Goal: Use online tool/utility: Utilize a website feature to perform a specific function

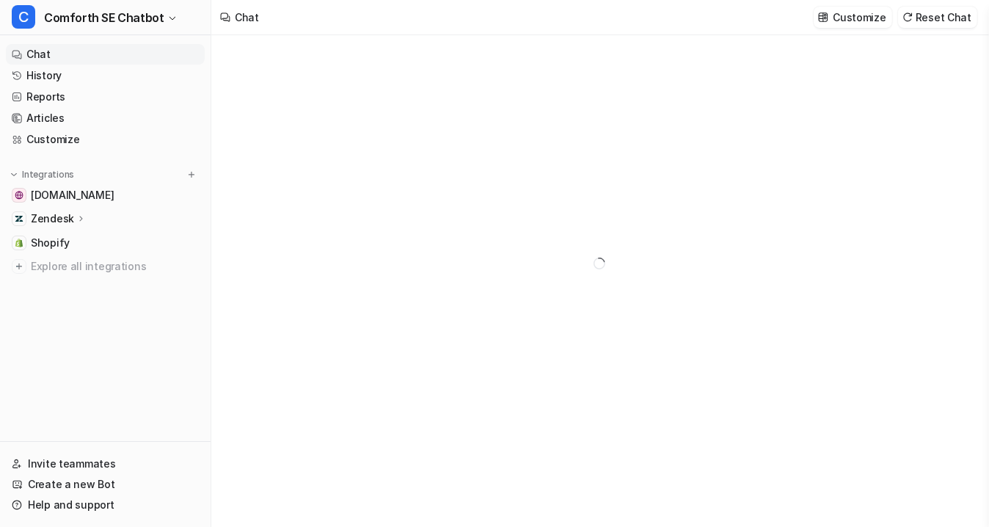
type textarea "**********"
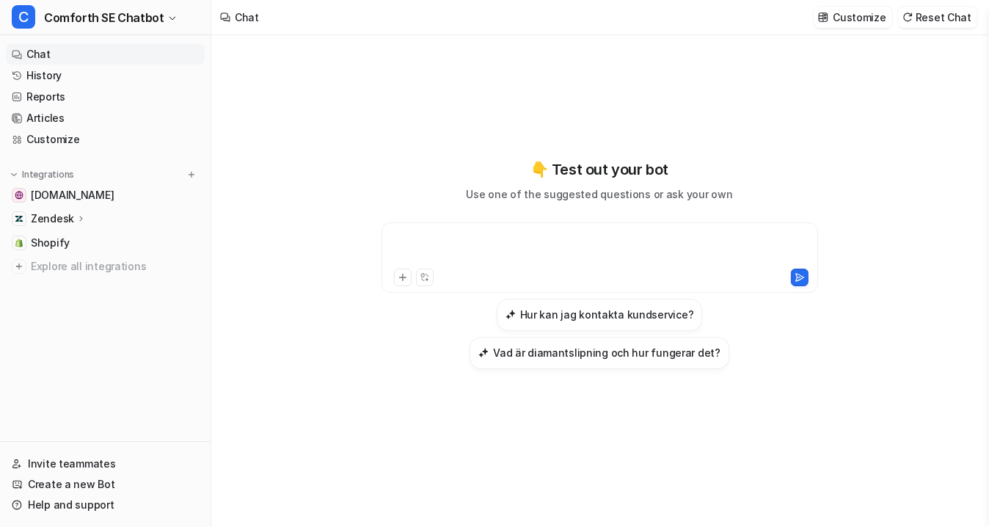
click at [492, 240] on div at bounding box center [599, 249] width 429 height 34
click at [100, 74] on link "History" at bounding box center [105, 75] width 199 height 21
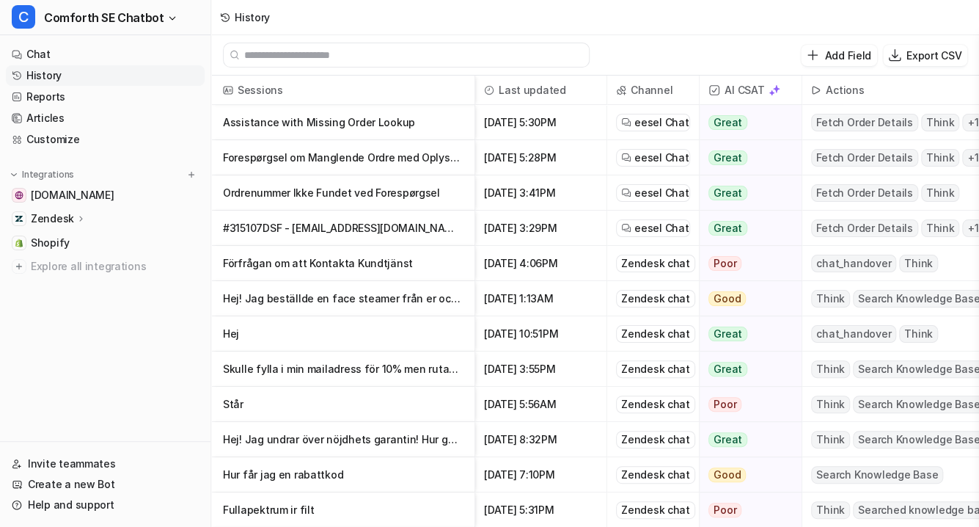
click at [438, 62] on input "text" at bounding box center [412, 54] width 337 height 23
click at [175, 11] on button "C Comforth SE Chatbot" at bounding box center [105, 17] width 211 height 35
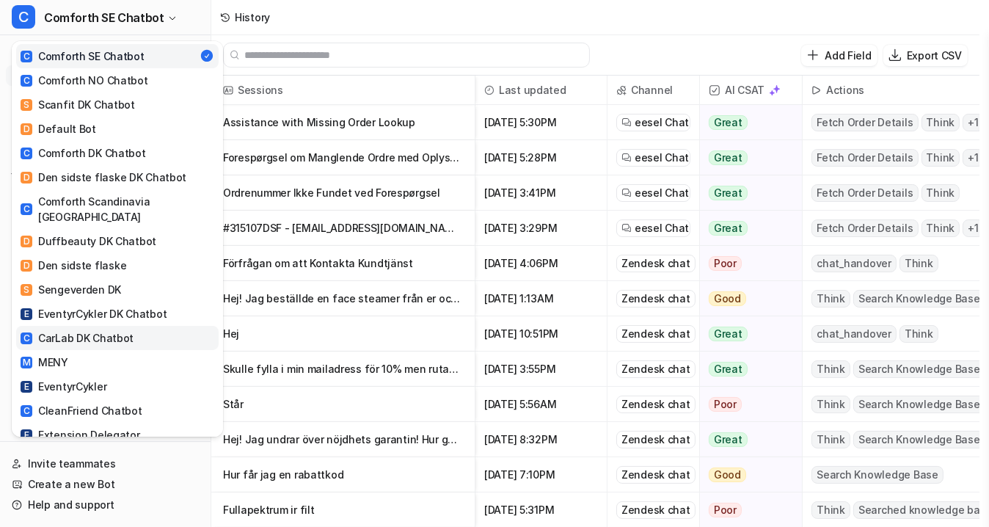
click at [133, 326] on link "C CarLab DK Chatbot" at bounding box center [117, 338] width 202 height 24
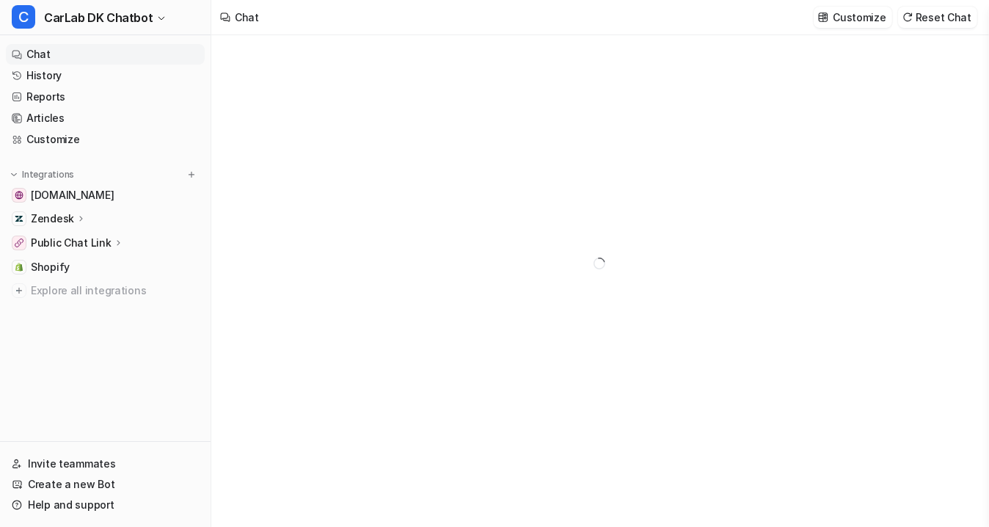
type textarea "**********"
click at [65, 69] on link "History" at bounding box center [105, 75] width 199 height 21
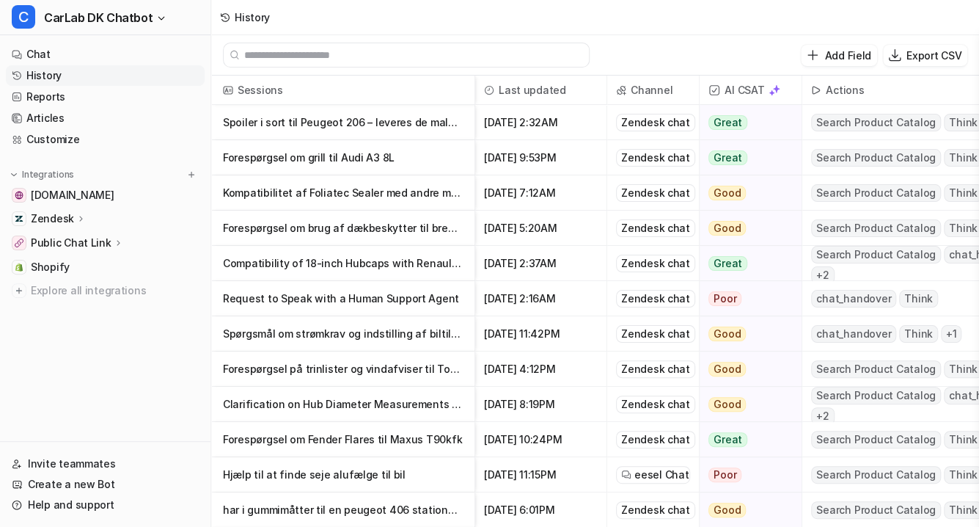
click at [348, 51] on input "text" at bounding box center [412, 54] width 337 height 23
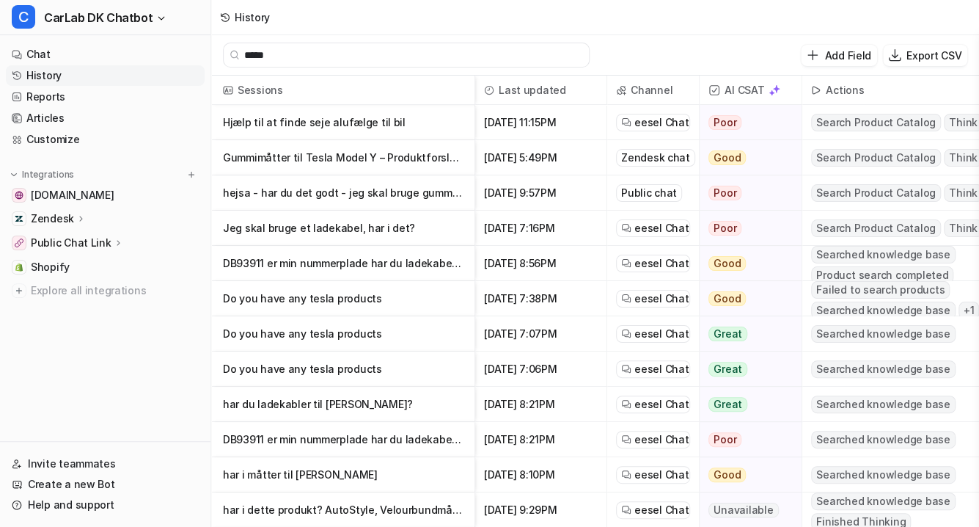
type input "*****"
click at [362, 114] on p "Hjælp til at finde seje alufælge til bil" at bounding box center [343, 122] width 240 height 35
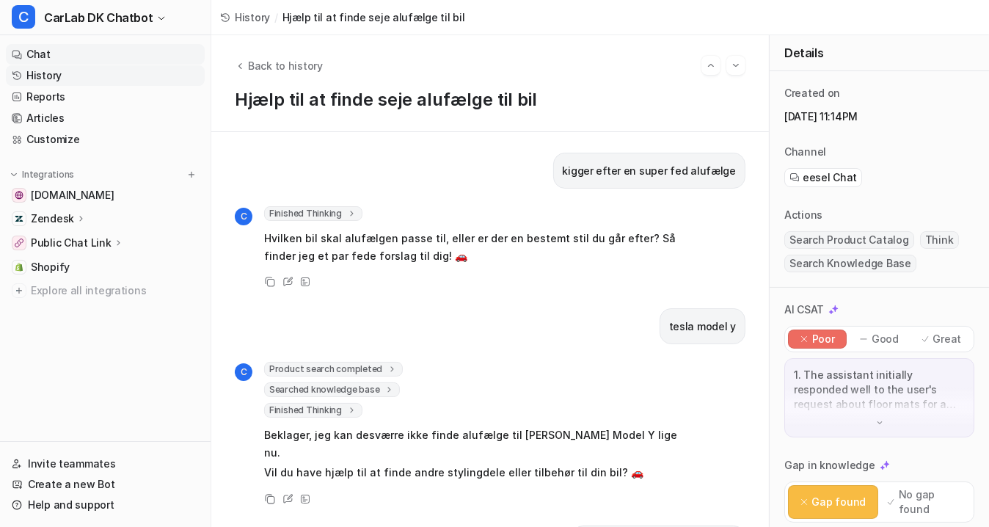
click at [69, 56] on link "Chat" at bounding box center [105, 54] width 199 height 21
drag, startPoint x: 560, startPoint y: 175, endPoint x: 739, endPoint y: 177, distance: 179.7
click at [739, 177] on div "kigger efter en super fed alufælge C Finished Thinking 1 Kunden leder efter alu…" at bounding box center [489, 329] width 557 height 395
copy p "kigger efter en super fed alufælge"
drag, startPoint x: 726, startPoint y: 323, endPoint x: 670, endPoint y: 328, distance: 55.9
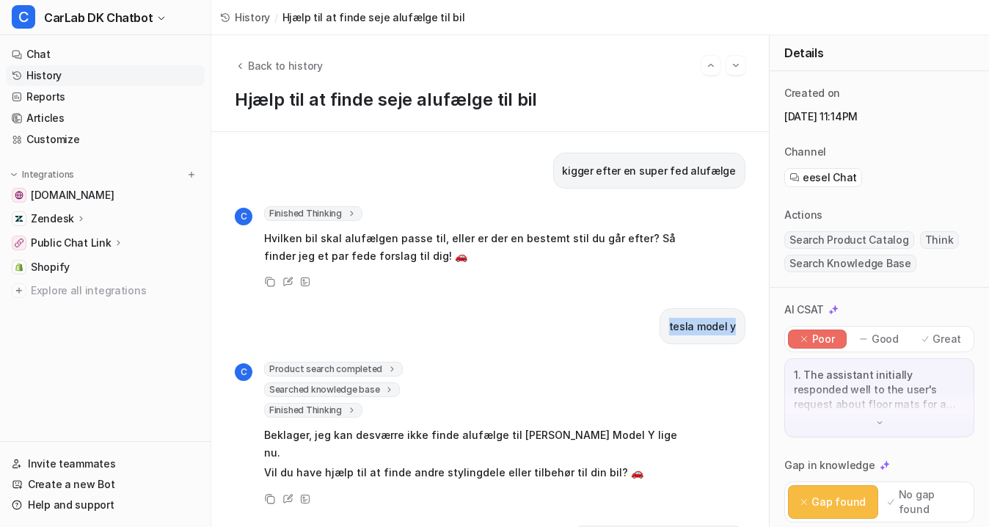
click at [664, 326] on div "tesla model y" at bounding box center [702, 326] width 86 height 36
copy p "tesla model y"
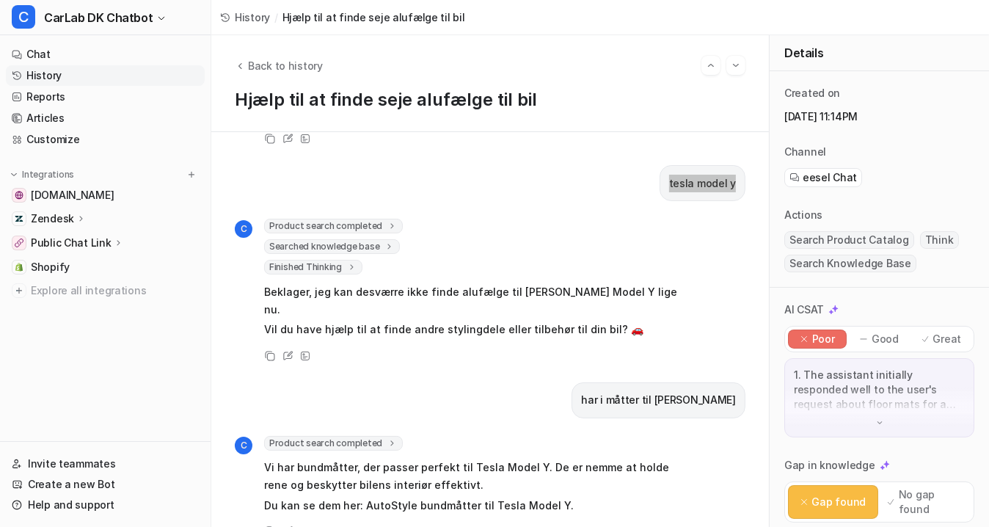
scroll to position [161, 0]
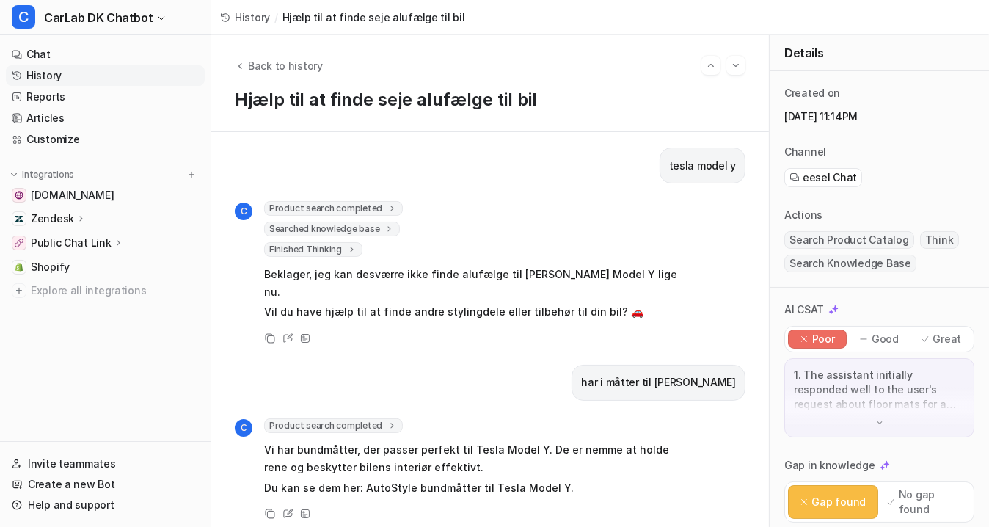
click at [510, 441] on p "Vi har bundmåtter, der passer perfekt til Tesla Model Y. De er nemme at holde r…" at bounding box center [478, 458] width 429 height 35
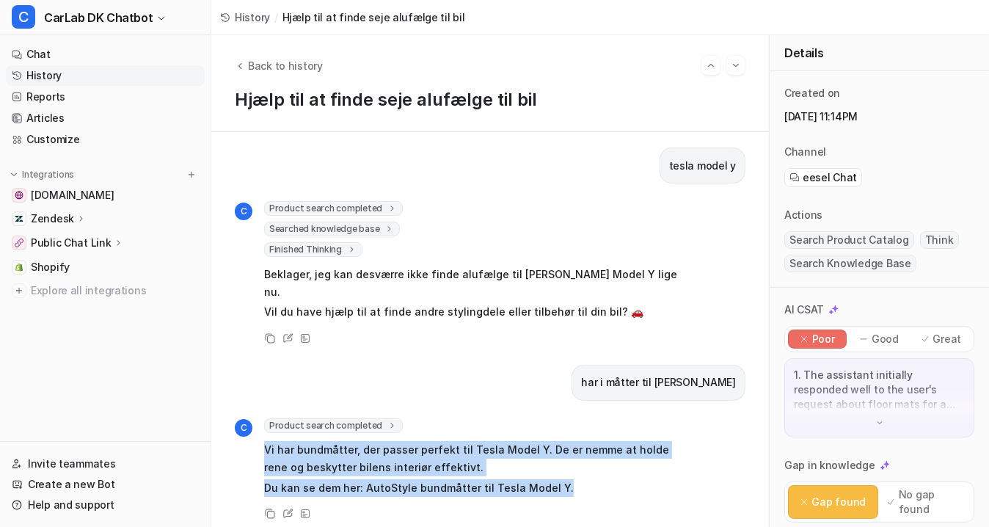
drag, startPoint x: 571, startPoint y: 462, endPoint x: 245, endPoint y: 439, distance: 326.4
click at [245, 439] on div "C Product search completed searchQuery : "måtter tesla" totalResults : "5" prod…" at bounding box center [464, 458] width 458 height 81
copy span "Vi har bundmåtter, der passer perfekt til Tesla Model Y. De er nemme at holde r…"
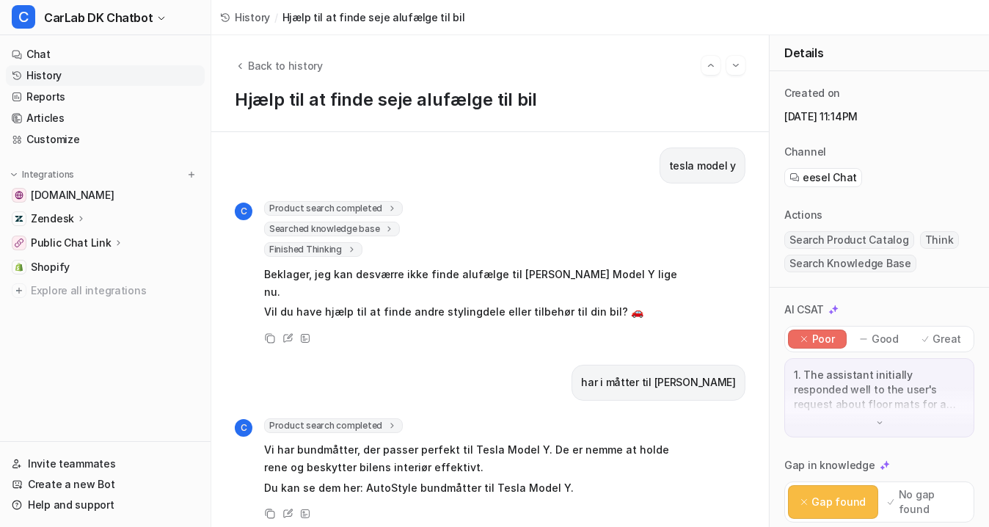
click at [465, 280] on p "Beklager, jeg kan desværre ikke finde alufælge til Tesla Model Y lige nu." at bounding box center [478, 283] width 429 height 35
click at [70, 83] on link "History" at bounding box center [105, 75] width 199 height 21
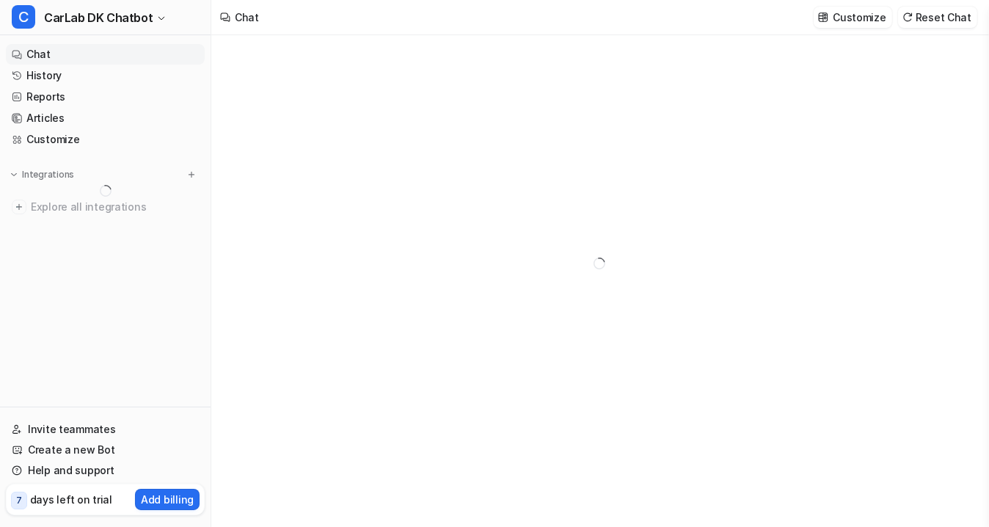
type textarea "**********"
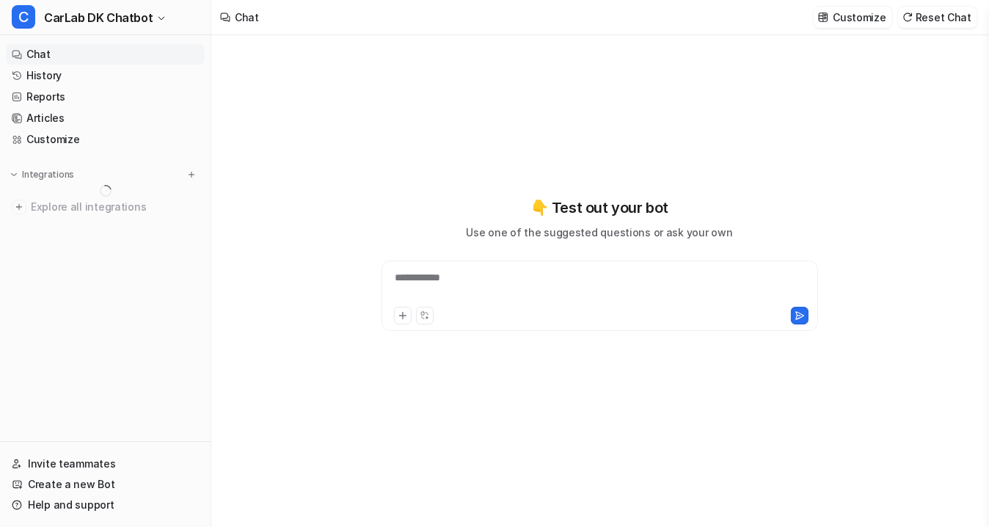
click at [447, 286] on div "**********" at bounding box center [599, 287] width 429 height 34
paste div
click at [796, 318] on icon at bounding box center [799, 314] width 8 height 7
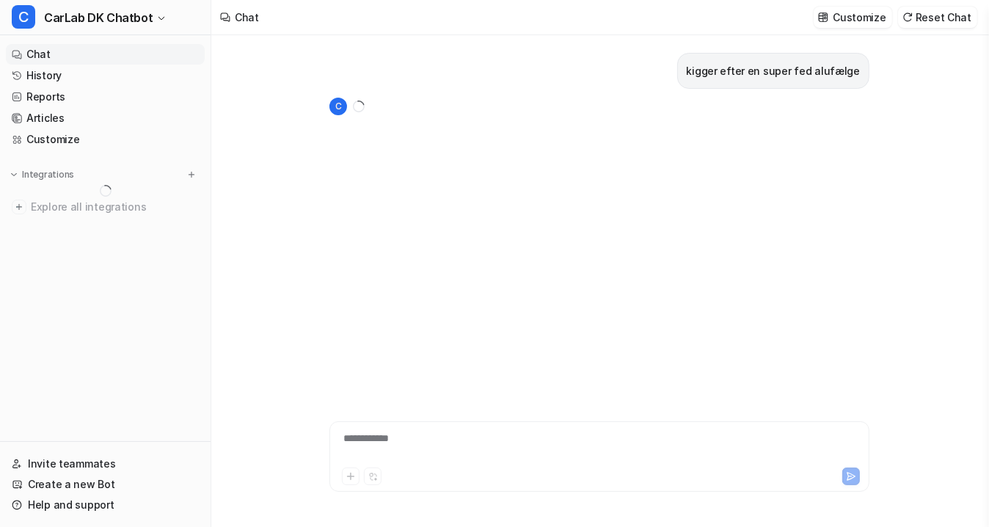
click at [467, 337] on div "kigger efter en super fed alufælge C" at bounding box center [599, 208] width 540 height 347
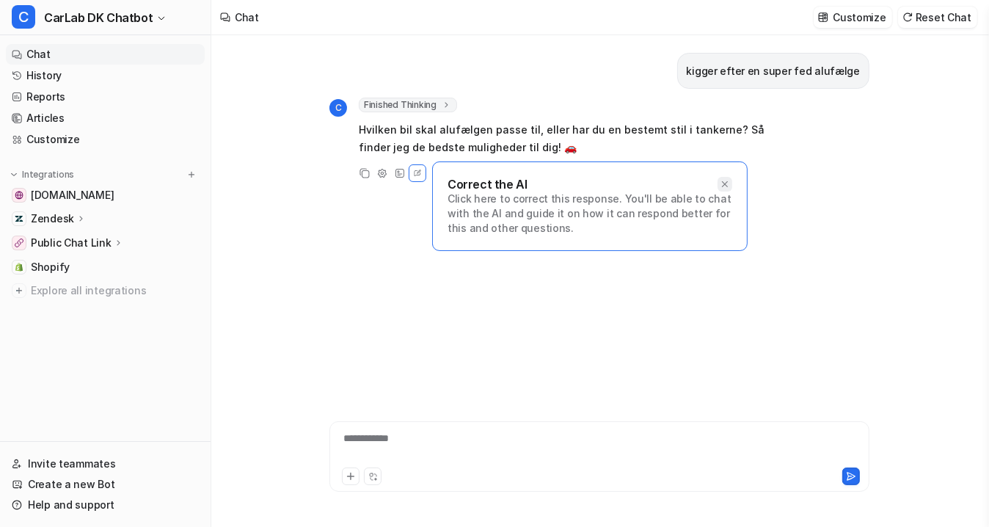
click at [725, 180] on icon at bounding box center [725, 184] width 10 height 10
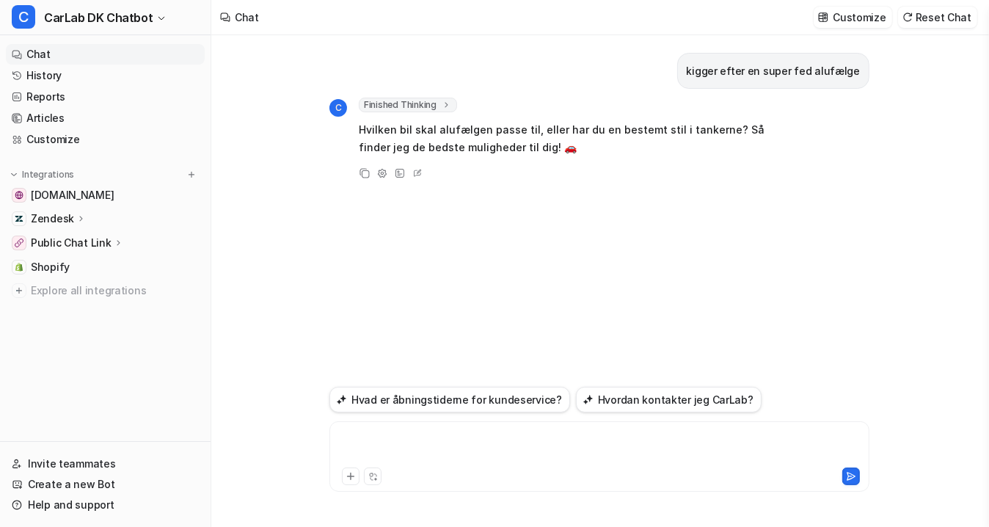
click at [484, 462] on div at bounding box center [599, 448] width 532 height 34
click at [845, 482] on button at bounding box center [851, 476] width 18 height 18
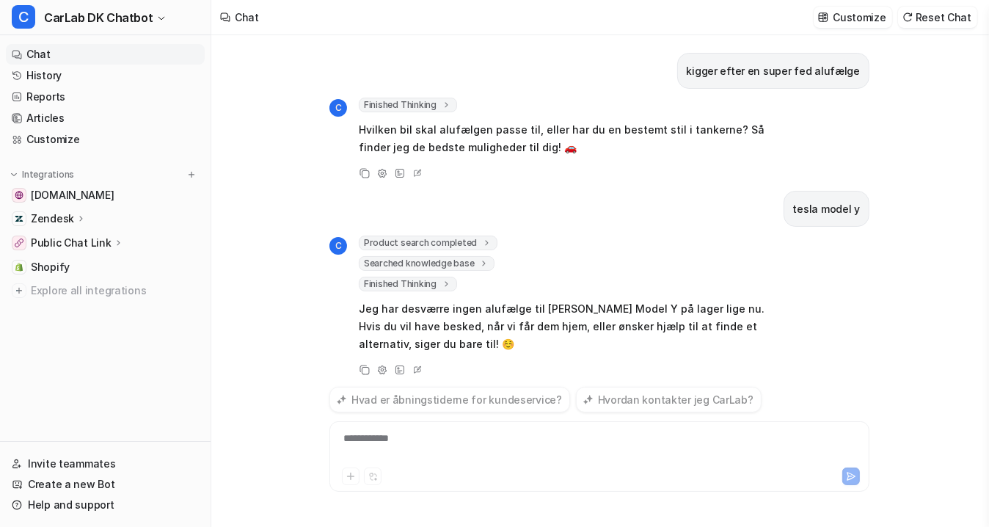
scroll to position [13, 0]
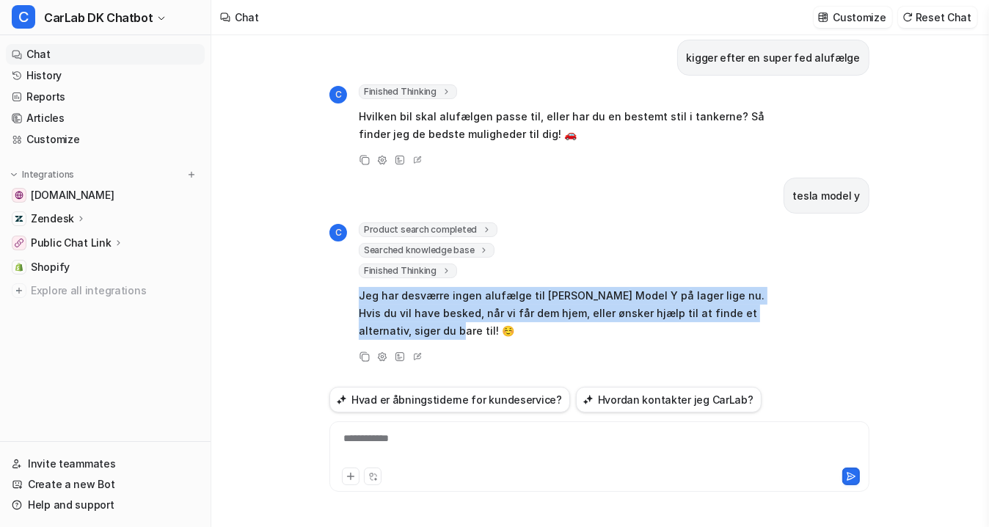
drag, startPoint x: 827, startPoint y: 317, endPoint x: 350, endPoint y: 293, distance: 477.3
click at [350, 293] on div "C Product search completed search_query : "alufælge Tesla Model Y" limit : "5" …" at bounding box center [599, 293] width 540 height 143
copy p "Jeg har desværre ingen alufælge til Tesla Model Y på lager lige nu. Hvis du vil…"
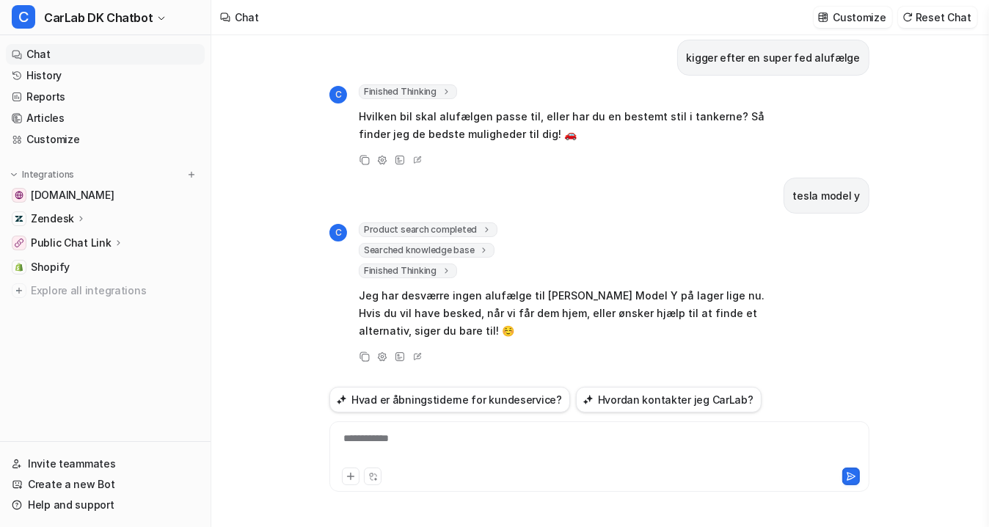
click at [411, 447] on div "**********" at bounding box center [599, 448] width 532 height 34
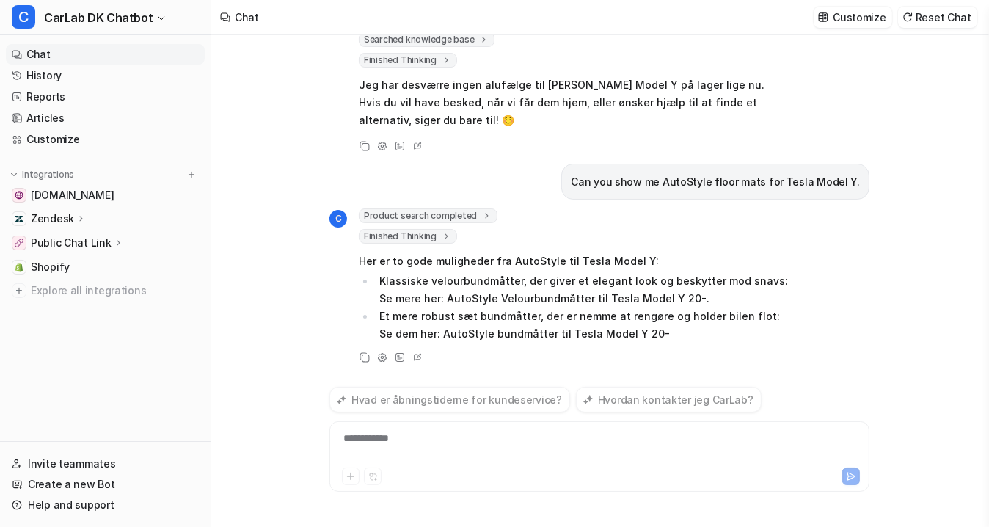
scroll to position [246, 0]
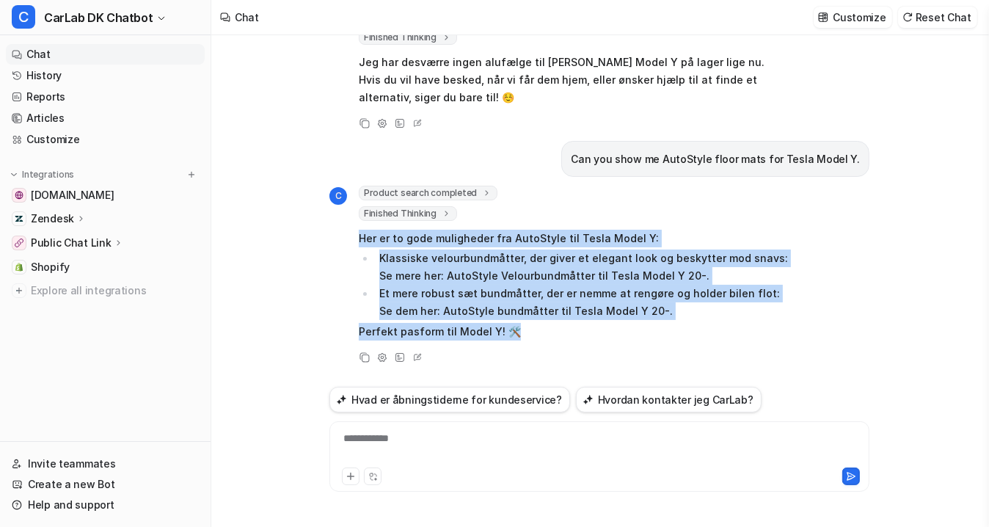
drag, startPoint x: 556, startPoint y: 334, endPoint x: 342, endPoint y: 244, distance: 232.4
click at [342, 244] on div "C Product search completed search_query : "AutoStyle floor mats Tesla Model Y" …" at bounding box center [558, 264] width 458 height 157
copy span "Her er to gode muligheder fra AutoStyle til Tesla Model Y: Klassiske velourbund…"
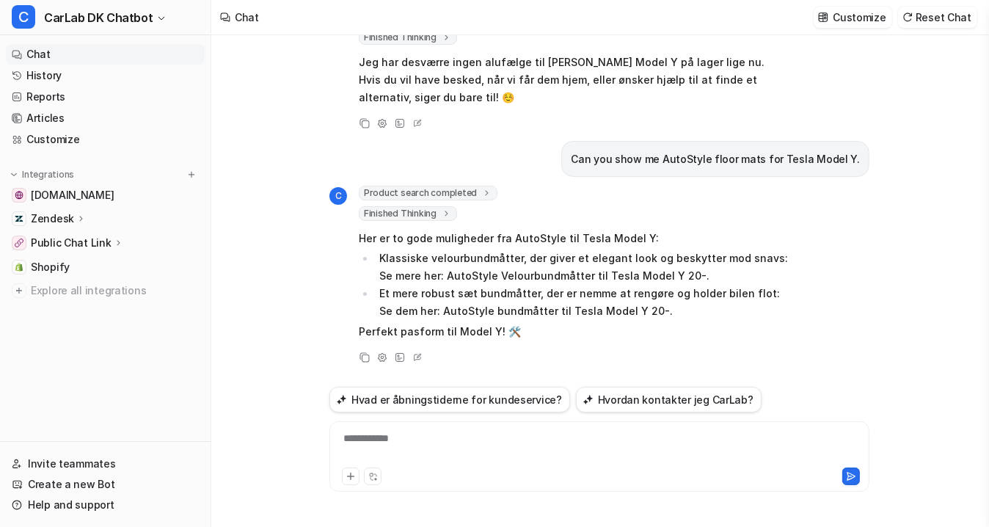
click at [318, 329] on div "kigger efter en super fed alufælge C Finished Thinking thought : "Kunden leder …" at bounding box center [599, 280] width 563 height 491
click at [444, 191] on span "Product search completed" at bounding box center [428, 193] width 139 height 15
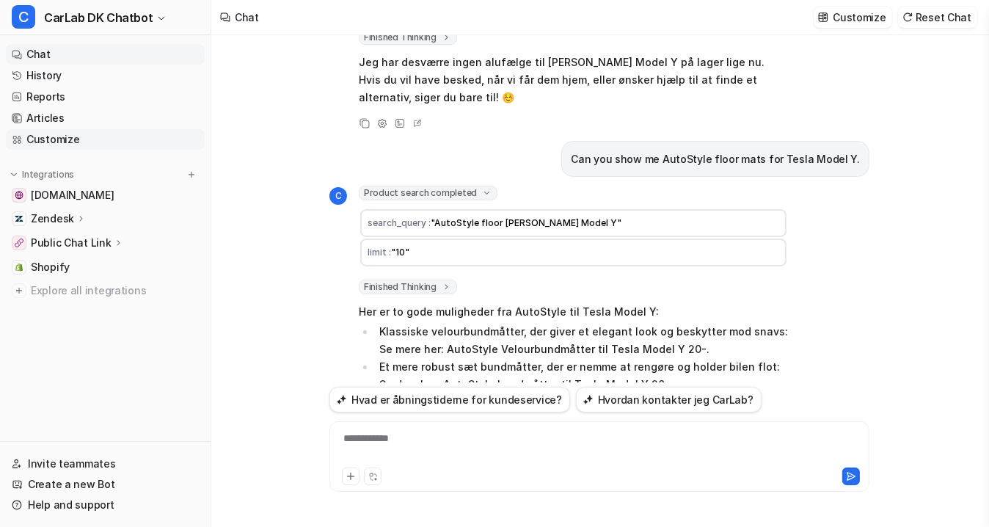
click at [67, 143] on link "Customize" at bounding box center [105, 139] width 199 height 21
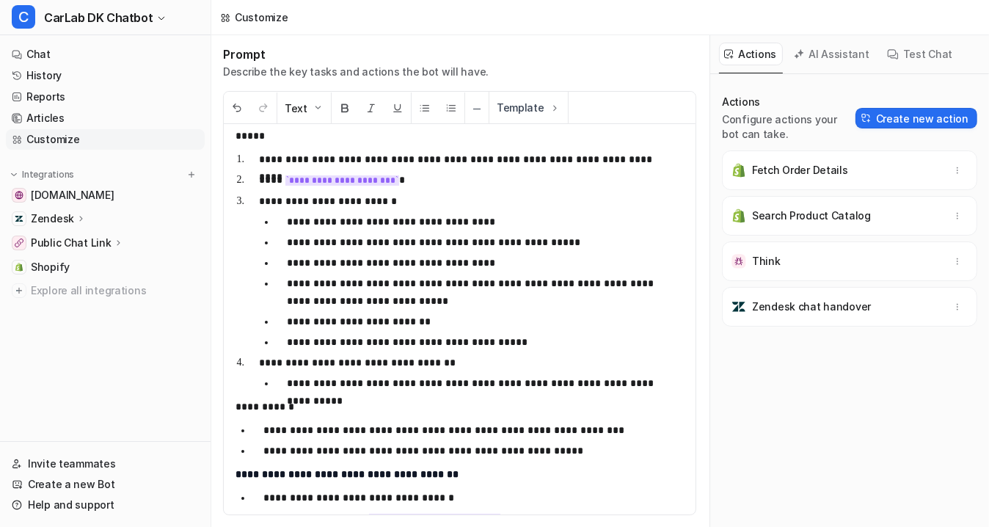
scroll to position [1666, 0]
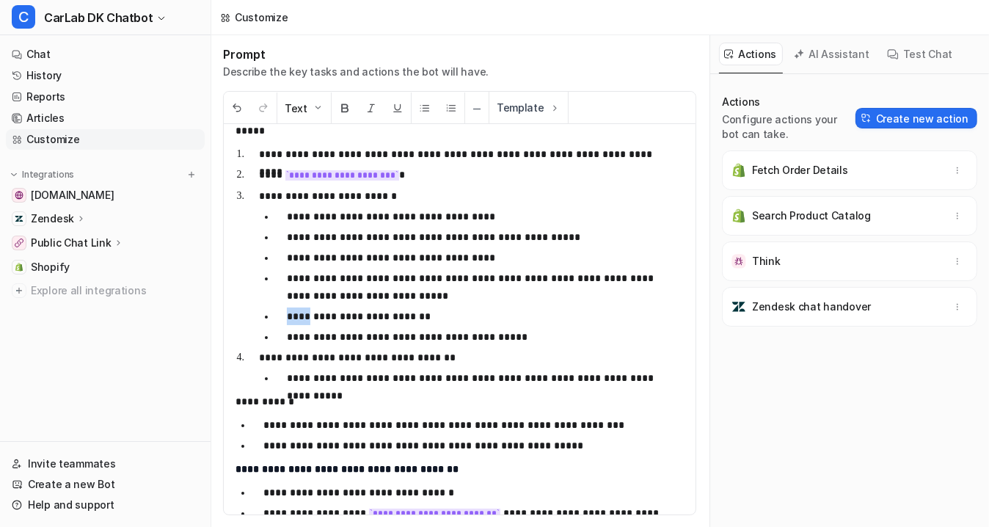
drag, startPoint x: 304, startPoint y: 317, endPoint x: 287, endPoint y: 320, distance: 17.8
click at [287, 320] on p "**********" at bounding box center [475, 316] width 377 height 18
click at [447, 315] on p "**********" at bounding box center [475, 316] width 377 height 18
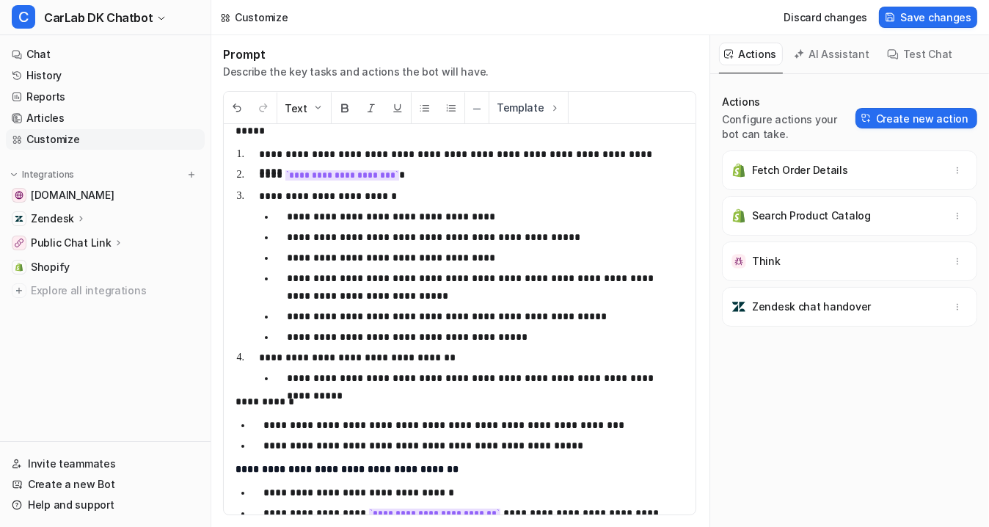
click at [909, 56] on button "Test Chat" at bounding box center [920, 54] width 77 height 23
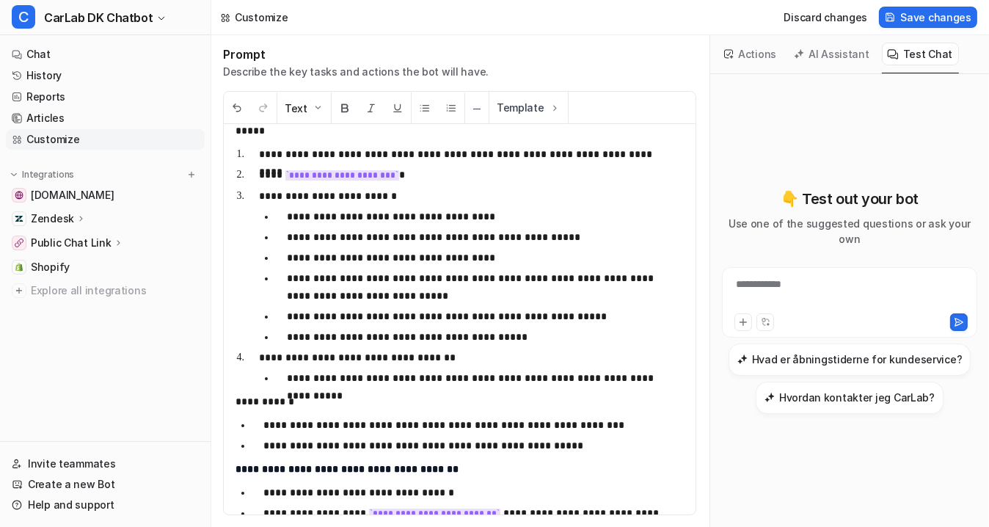
click at [809, 286] on div "**********" at bounding box center [849, 294] width 248 height 34
paste div
click at [961, 321] on button at bounding box center [959, 322] width 18 height 18
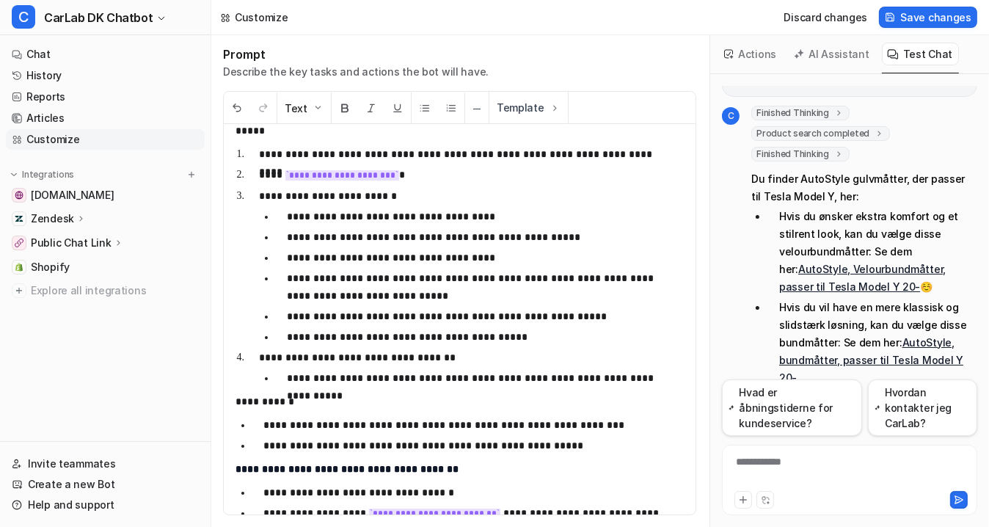
scroll to position [130, 0]
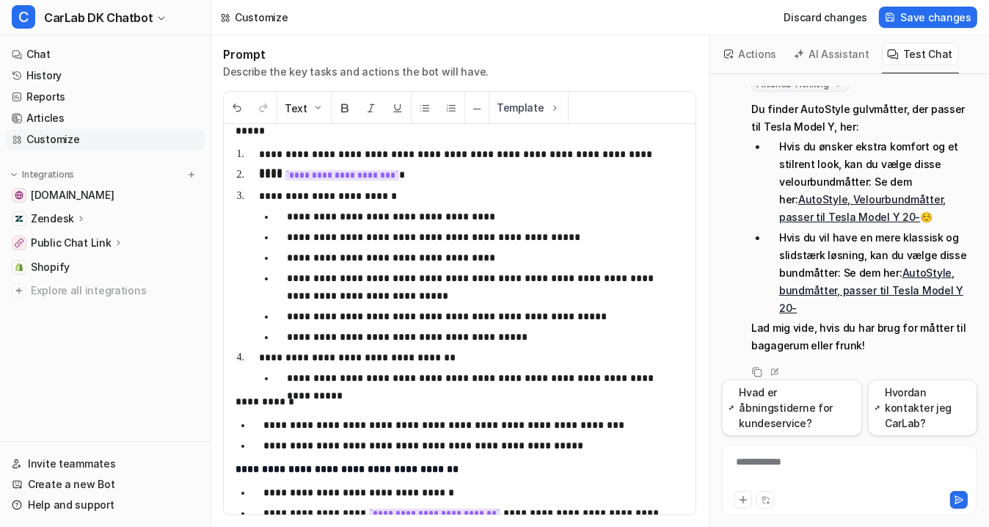
click at [459, 340] on p "**********" at bounding box center [475, 337] width 377 height 18
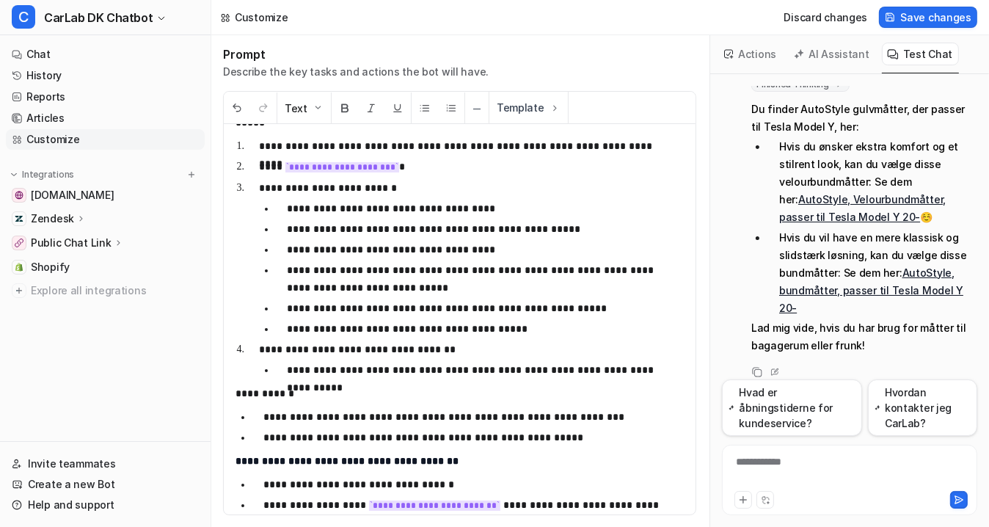
scroll to position [1666, 0]
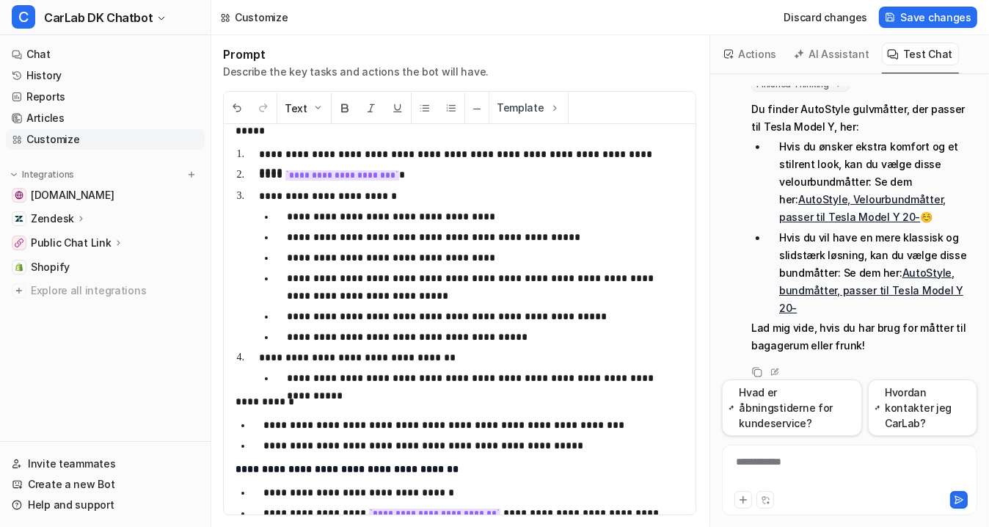
drag, startPoint x: 626, startPoint y: 317, endPoint x: 598, endPoint y: 318, distance: 27.9
click at [598, 318] on p "**********" at bounding box center [475, 316] width 377 height 18
click at [860, 202] on link "AutoStyle, Velourbundmåtter, passer til Tesla Model Y 20-" at bounding box center [862, 208] width 166 height 30
click at [937, 13] on span "Save changes" at bounding box center [935, 17] width 71 height 15
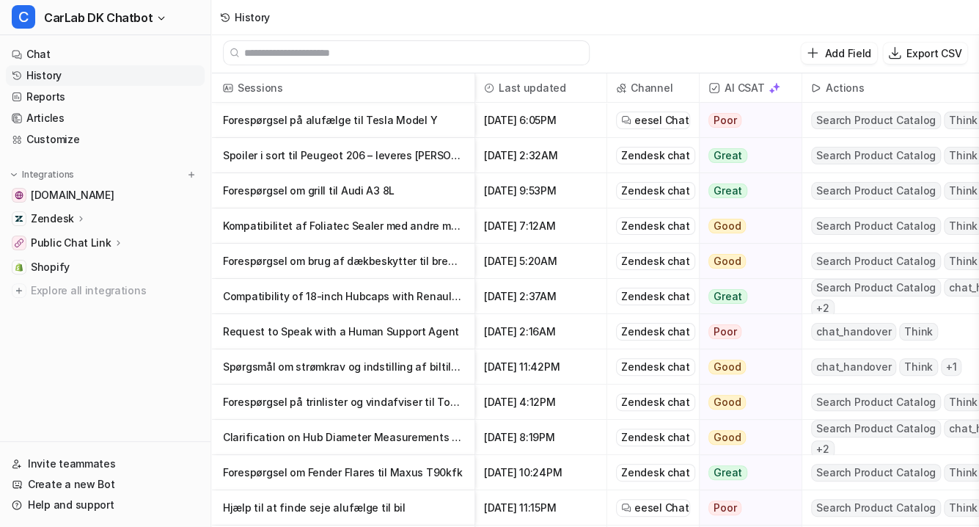
scroll to position [1, 0]
click at [378, 132] on p "Forespørgsel på alufælge til Tesla Model Y" at bounding box center [343, 120] width 240 height 35
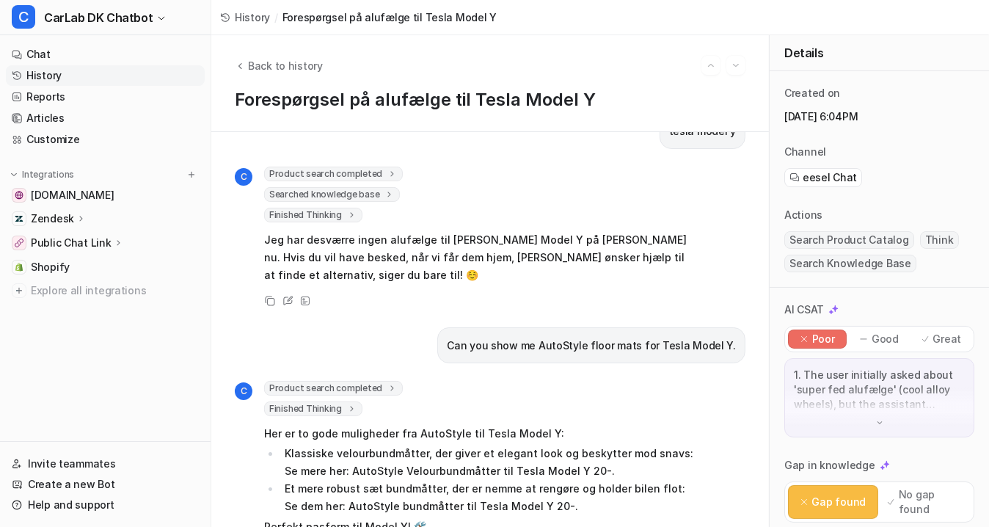
scroll to position [200, 0]
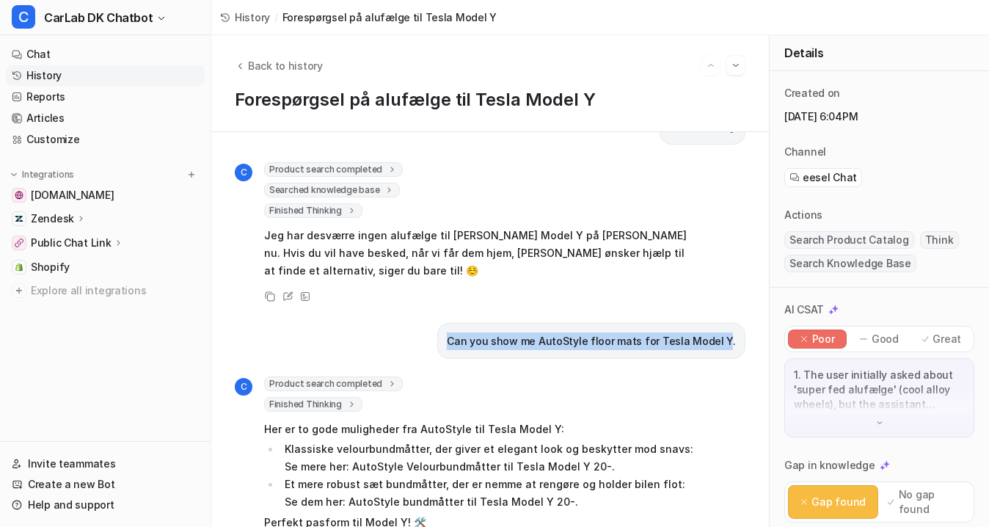
drag, startPoint x: 722, startPoint y: 338, endPoint x: 455, endPoint y: 326, distance: 268.0
click at [455, 326] on div "Can you show me AutoStyle floor mats for Tesla Model Y." at bounding box center [591, 341] width 308 height 36
copy p "Can you show me AutoStyle floor mats for Tesla Model Y"
click at [395, 342] on div "Can you show me AutoStyle floor mats for Tesla Model Y." at bounding box center [490, 341] width 510 height 36
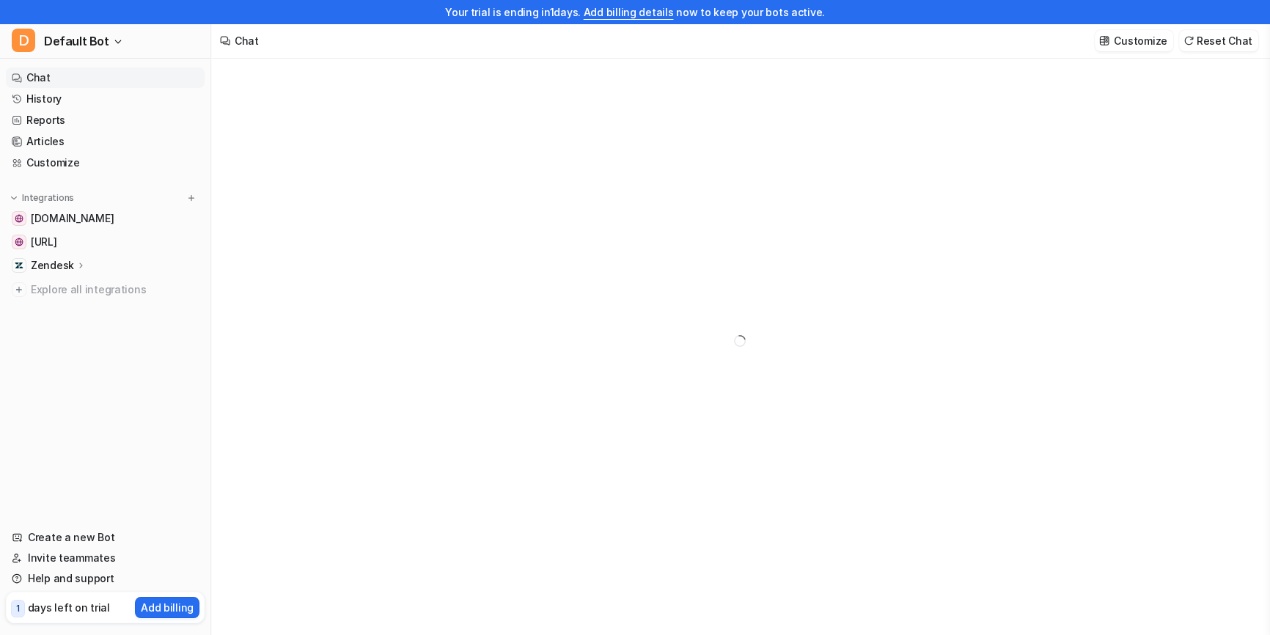
type textarea "**********"
click at [72, 277] on link "Overview" at bounding box center [112, 287] width 183 height 21
click at [80, 264] on icon at bounding box center [81, 265] width 10 height 11
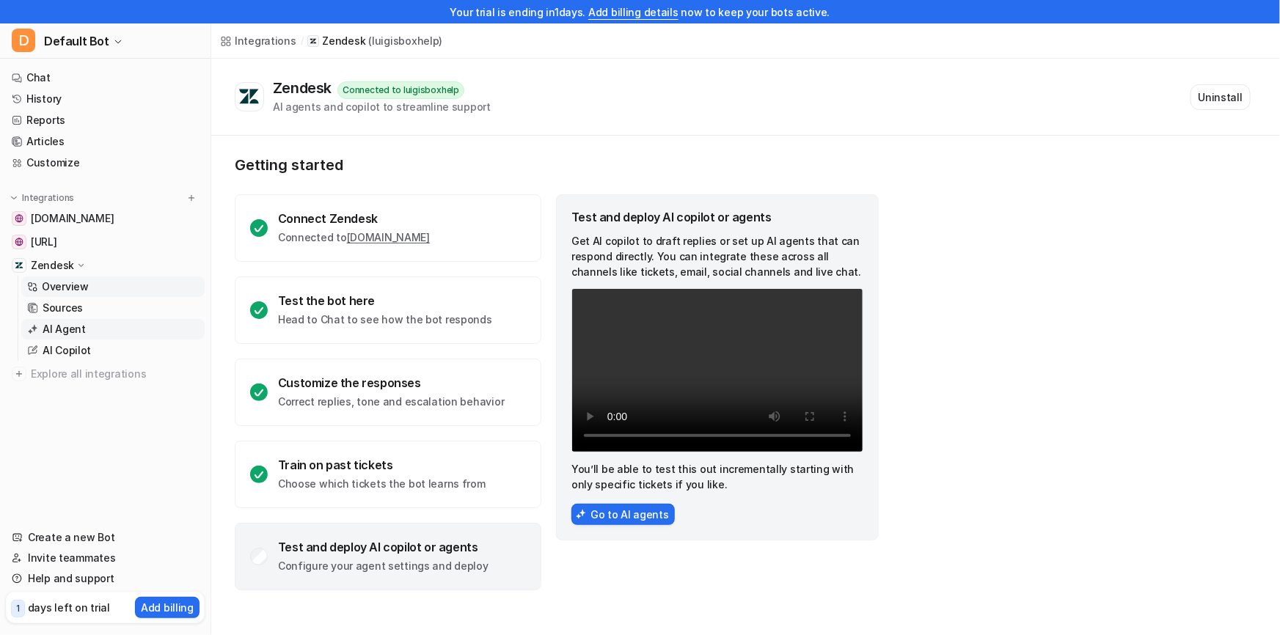
click at [81, 334] on p "AI Agent" at bounding box center [64, 329] width 43 height 15
